Goal: Task Accomplishment & Management: Manage account settings

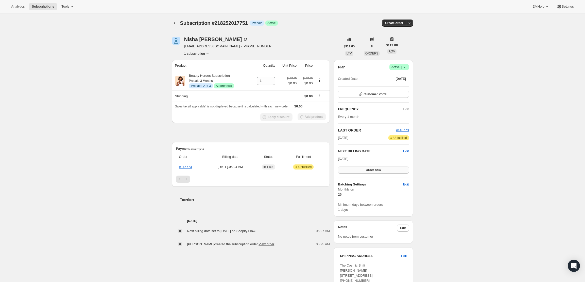
click at [378, 170] on span "Order now" at bounding box center [373, 170] width 15 height 4
click at [378, 170] on span "Click to confirm" at bounding box center [373, 170] width 23 height 4
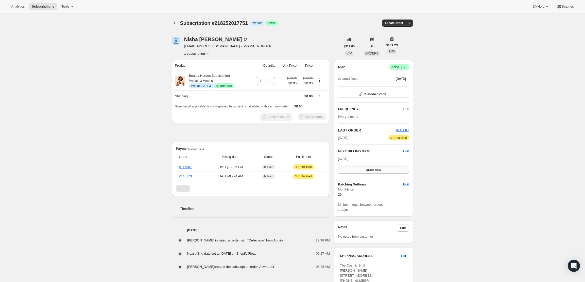
click at [372, 170] on span "Order now" at bounding box center [373, 170] width 15 height 4
click at [372, 170] on span "Click to confirm" at bounding box center [373, 170] width 23 height 4
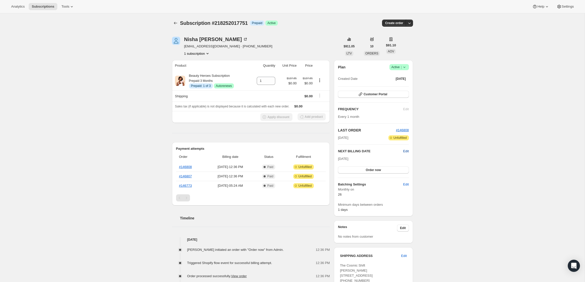
click at [407, 151] on span "Edit" at bounding box center [406, 151] width 6 height 5
click at [345, 161] on input "[DATE]" at bounding box center [373, 160] width 71 height 9
type input "[DATE]"
click at [378, 146] on div "Plan Success Active | Created Date [DATE] Customer Portal FREQUENCY Edit Every …" at bounding box center [373, 138] width 71 height 149
click at [376, 173] on span "Save" at bounding box center [373, 171] width 7 height 4
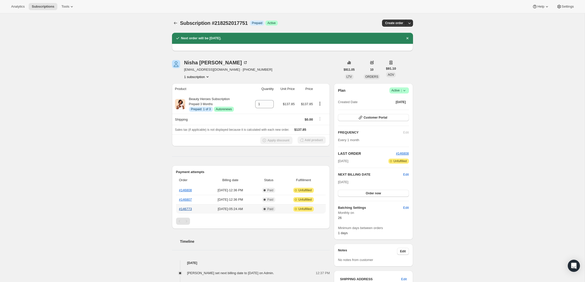
click at [186, 210] on link "#146773" at bounding box center [185, 209] width 13 height 4
click at [187, 199] on link "#146807" at bounding box center [185, 200] width 13 height 4
click at [188, 192] on link "#146808" at bounding box center [185, 190] width 13 height 4
